Goal: Information Seeking & Learning: Find specific page/section

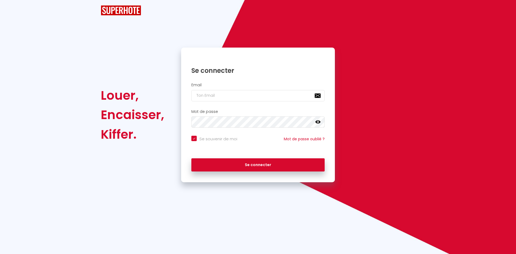
checkbox input "true"
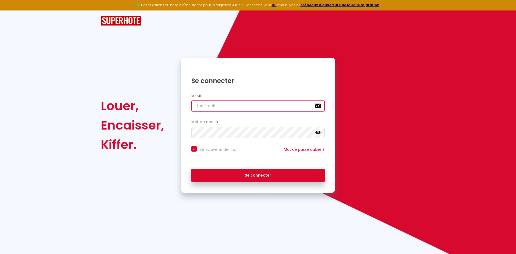
click at [240, 109] on input "email" at bounding box center [257, 105] width 133 height 11
type input "qu"
checkbox input "true"
type input "que"
checkbox input "true"
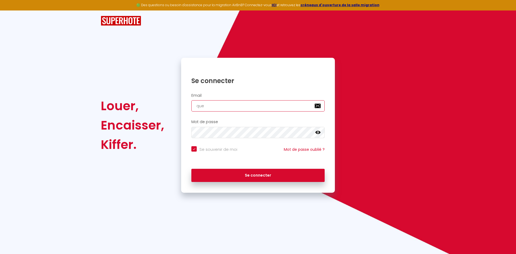
type input "quen"
checkbox input "true"
type input "quent"
checkbox input "true"
type input "quenti"
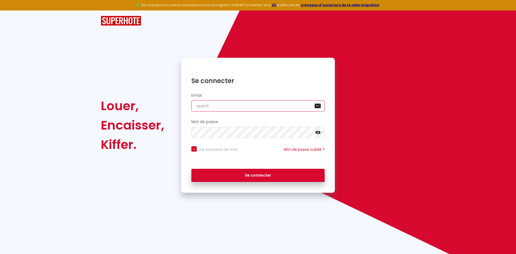
checkbox input "true"
type input "[PERSON_NAME]"
checkbox input "true"
type input "quentinr"
checkbox input "true"
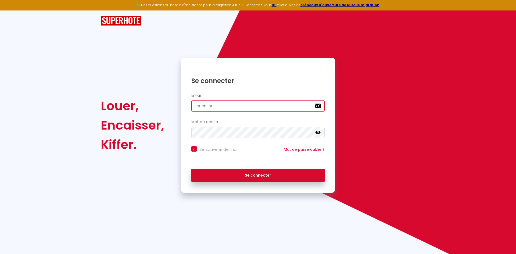
type input "quentinri"
checkbox input "true"
type input "quentinrio"
checkbox input "true"
type input "quentinriot"
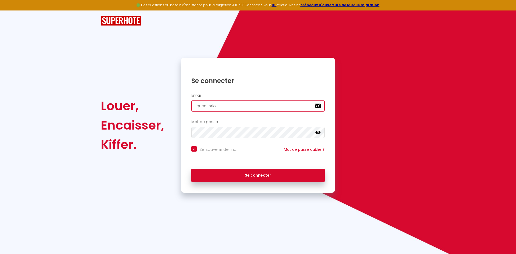
checkbox input "true"
type input "quentinriot1"
checkbox input "true"
type input "quentinriot1@"
checkbox input "true"
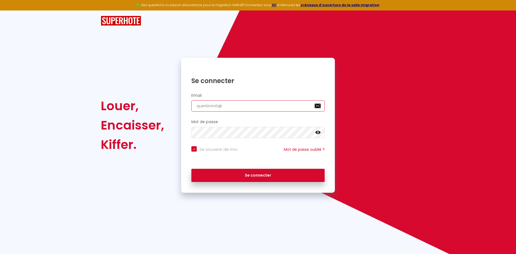
type input "quentinriot1@h"
checkbox input "true"
type input "quentinriot1@"
checkbox input "true"
type input "quentinriot1@m"
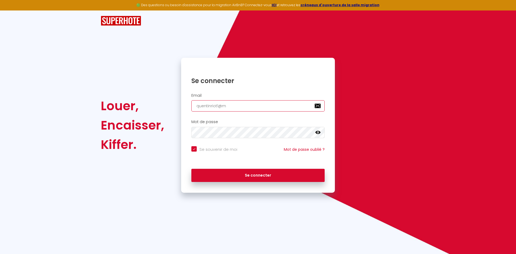
checkbox input "true"
type input "quentinriot1@"
checkbox input "true"
type input "quentinriot1@g"
checkbox input "true"
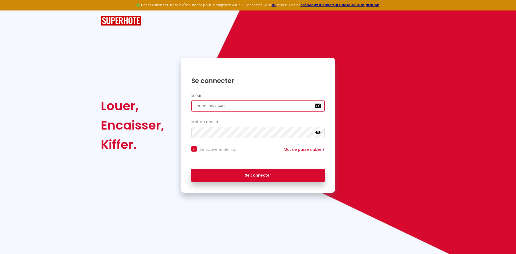
type input "quentinriot1@gm"
checkbox input "true"
type input "quentinriot1@gma"
checkbox input "true"
type input "quentinriot1@gmai"
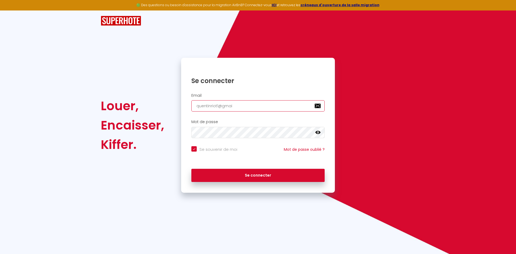
checkbox input "true"
type input "[EMAIL_ADDRESS]"
checkbox input "true"
type input "[EMAIL_ADDRESS]."
checkbox input "true"
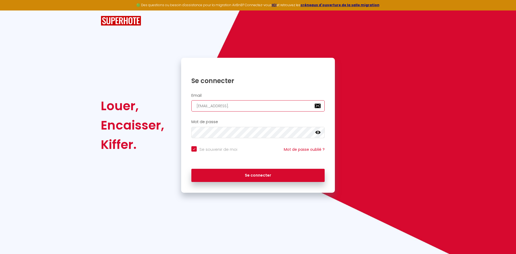
type input "quentinriot1@gmail.c"
checkbox input "true"
type input "[EMAIL_ADDRESS][DOMAIN_NAME]"
checkbox input "true"
type input "[EMAIL_ADDRESS][DOMAIN_NAME]"
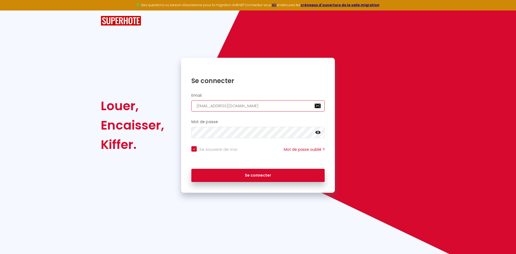
checkbox input "true"
type input "[EMAIL_ADDRESS][DOMAIN_NAME]"
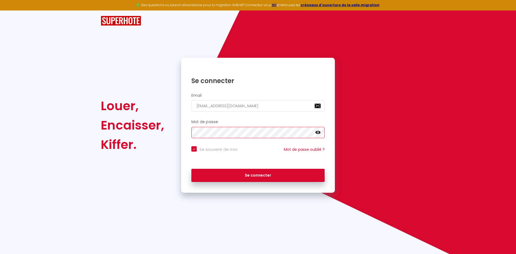
click at [191, 169] on button "Se connecter" at bounding box center [257, 175] width 133 height 13
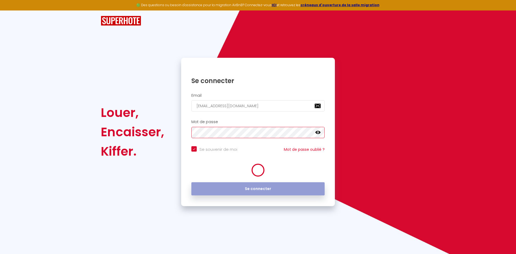
checkbox input "true"
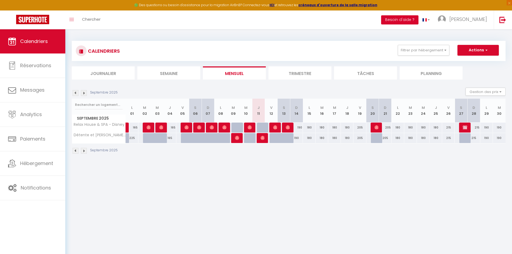
click at [418, 16] on button "Besoin d'aide ?" at bounding box center [399, 19] width 37 height 9
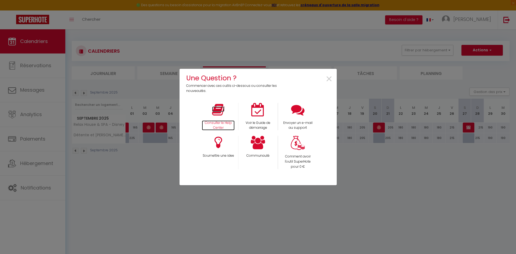
click at [222, 122] on p "Consulter le Help Center" at bounding box center [218, 125] width 33 height 10
